Goal: Obtain resource: Download file/media

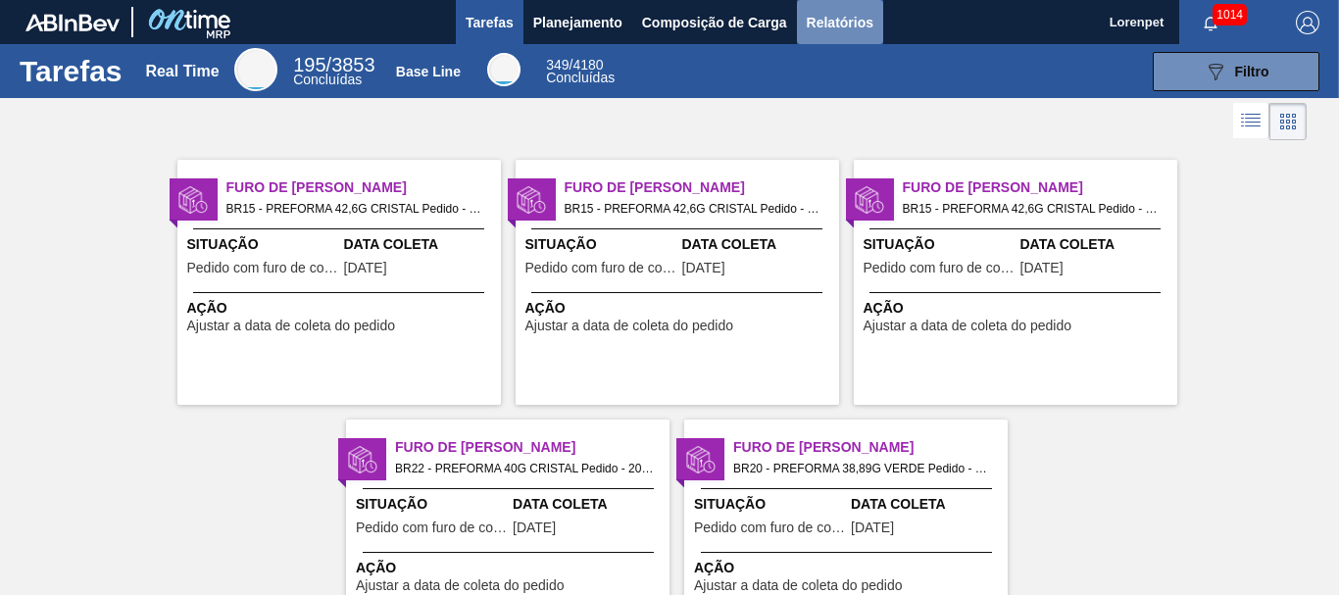
click at [833, 20] on span "Relatórios" at bounding box center [840, 23] width 67 height 24
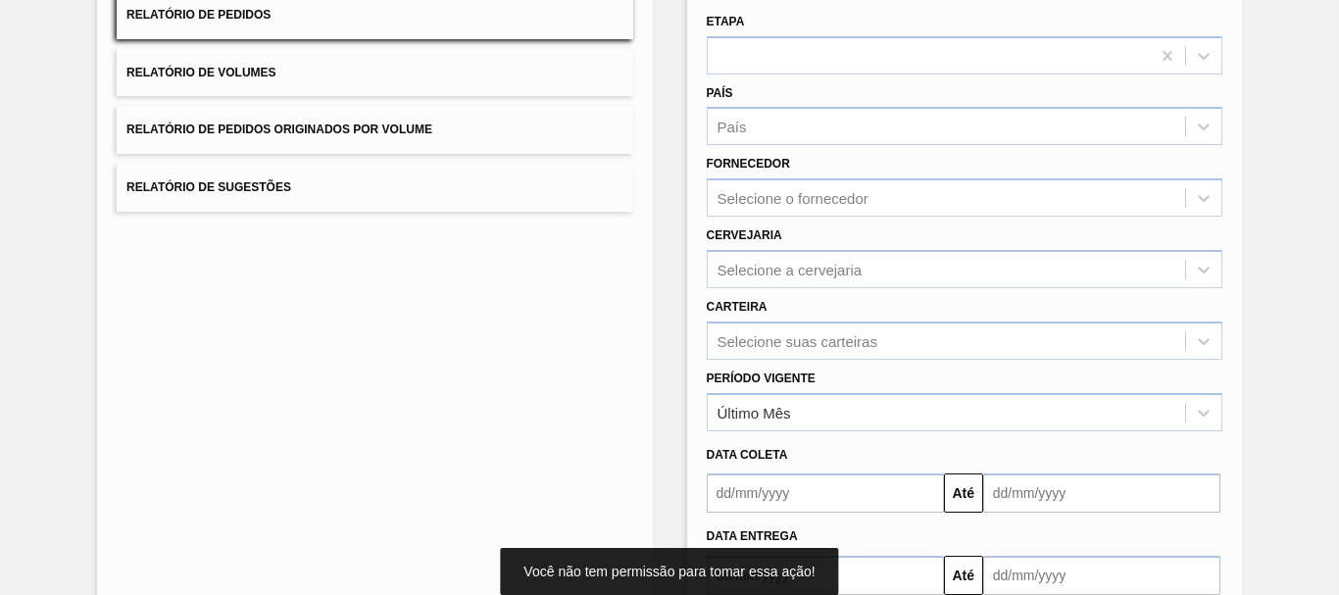
scroll to position [313, 0]
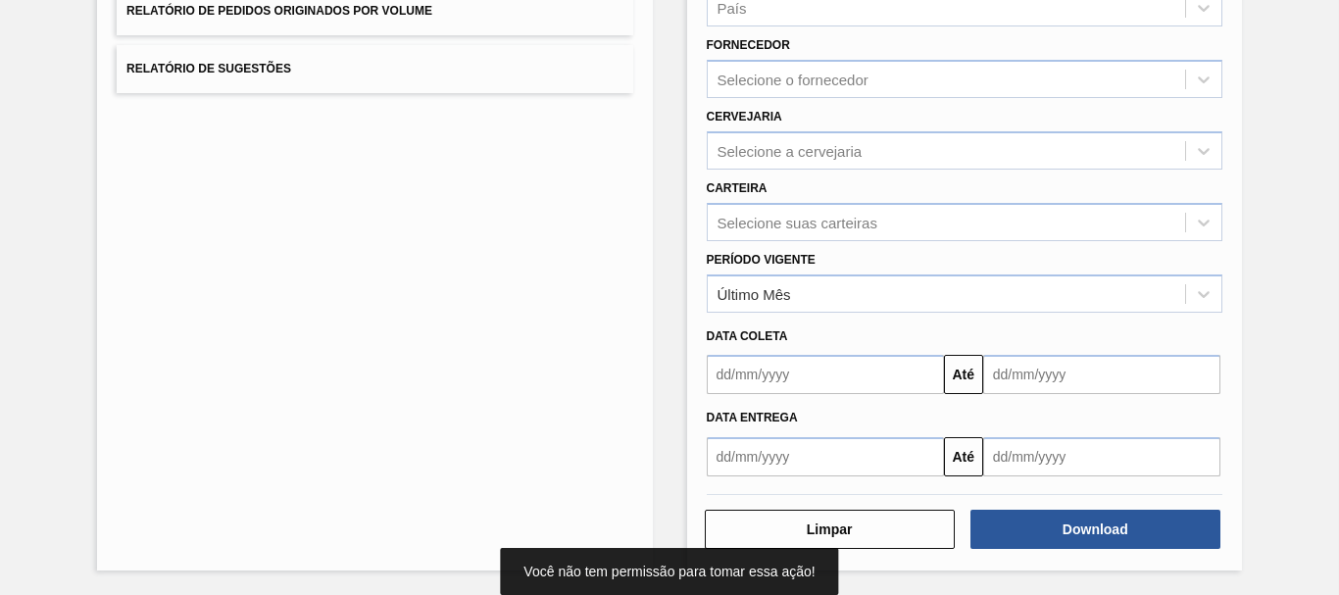
click at [752, 375] on input "text" at bounding box center [825, 374] width 237 height 39
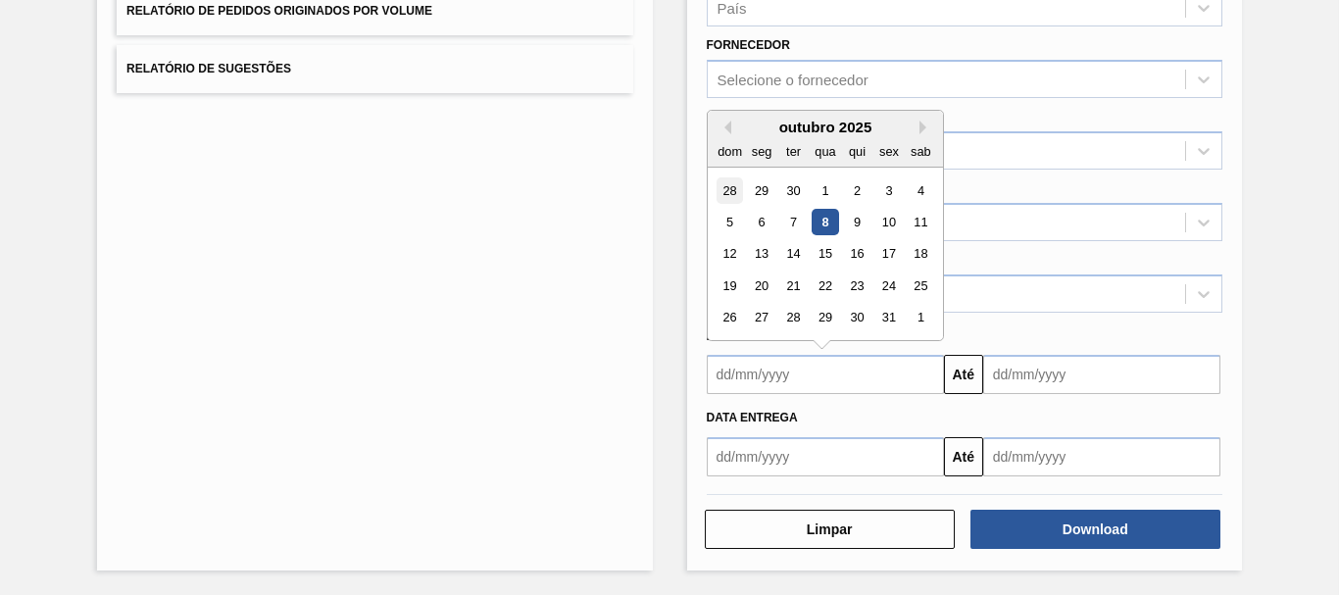
click at [723, 191] on div "28" at bounding box center [730, 190] width 26 height 26
type input "[DATE]"
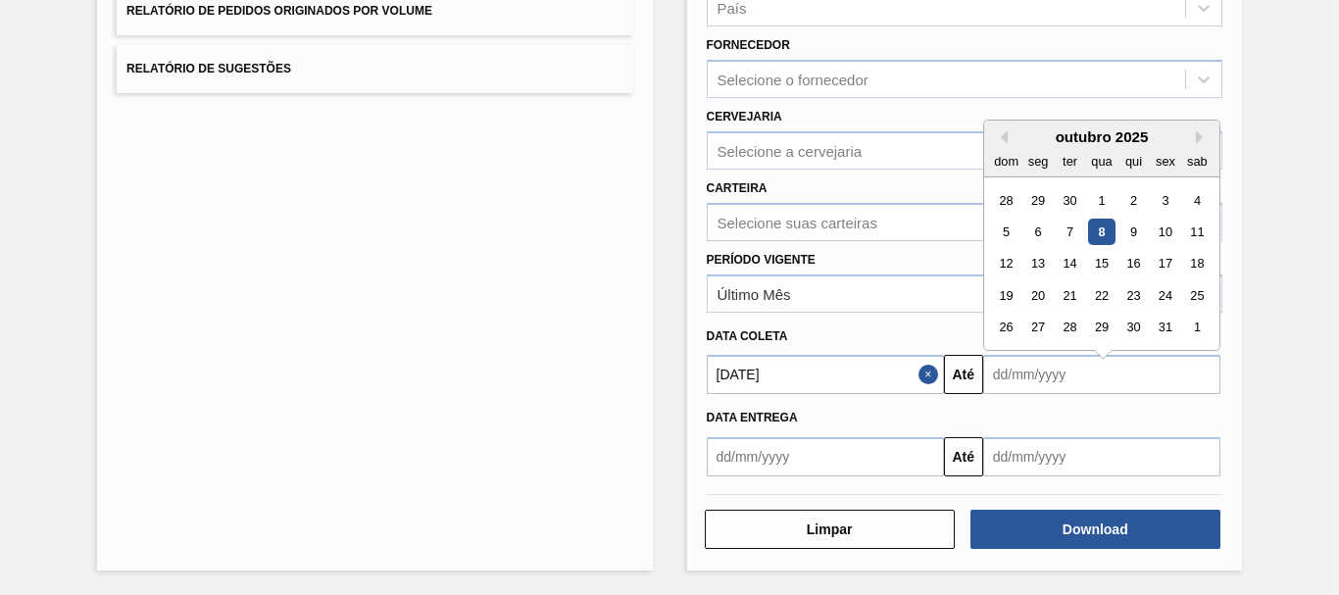
click at [1035, 384] on input "text" at bounding box center [1101, 374] width 237 height 39
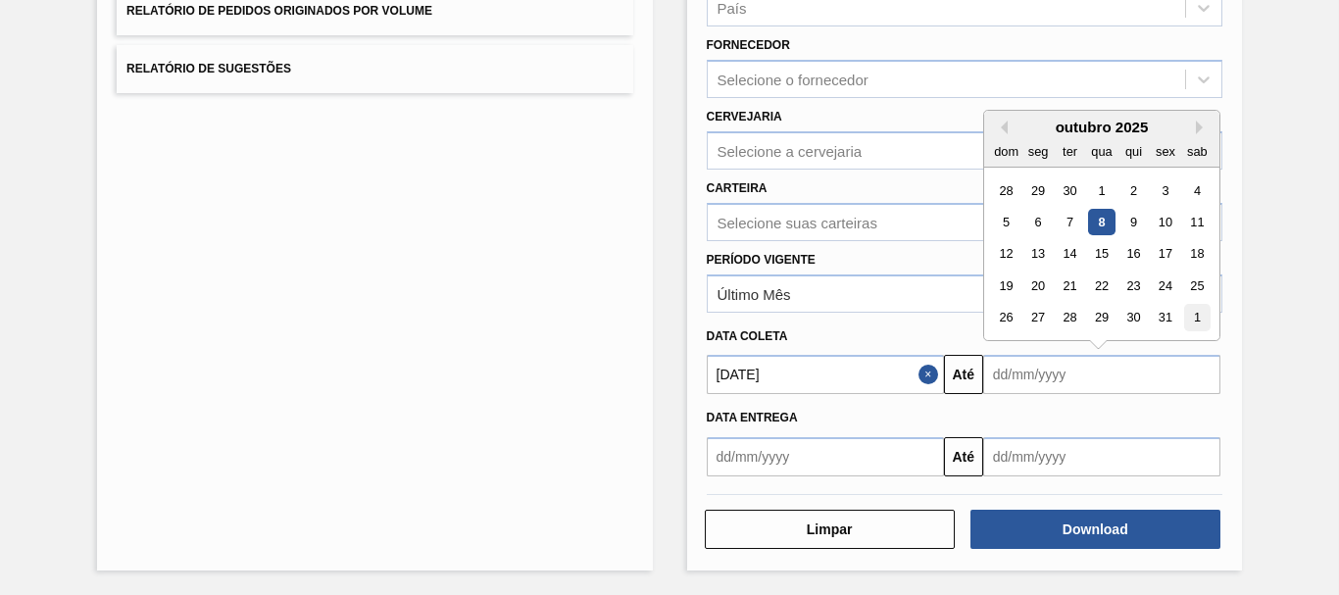
click at [1191, 318] on div "1" at bounding box center [1197, 318] width 26 height 26
type input "[DATE]"
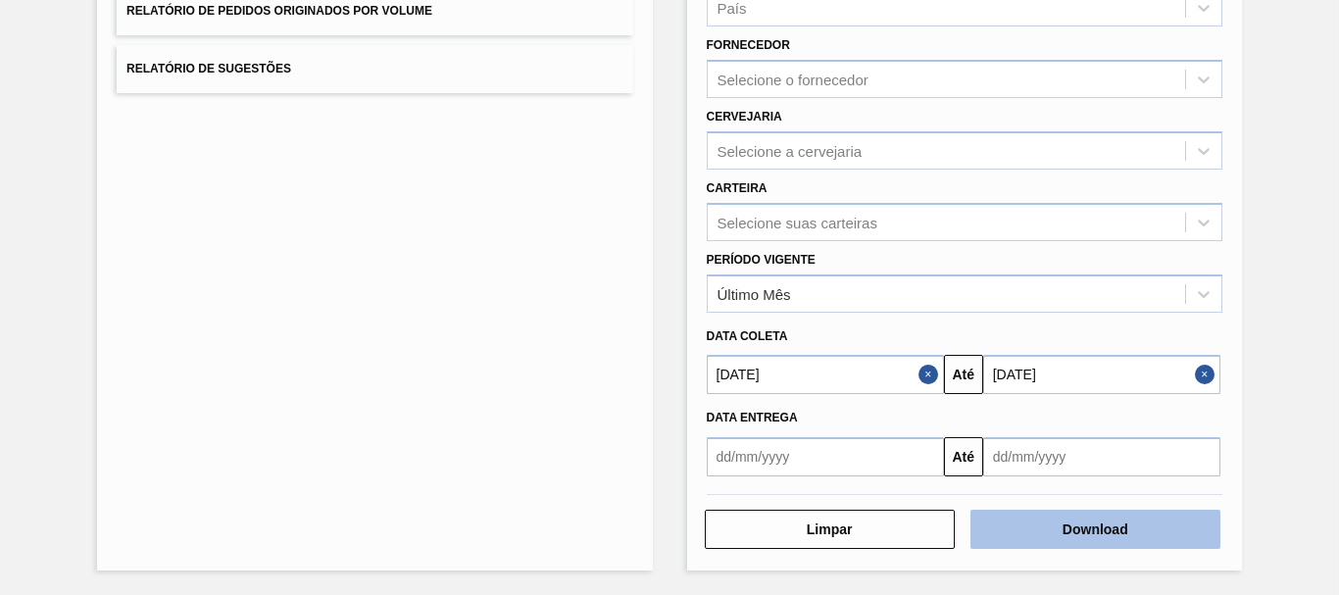
click at [1117, 524] on button "Download" at bounding box center [1095, 529] width 250 height 39
